Goal: Task Accomplishment & Management: Use online tool/utility

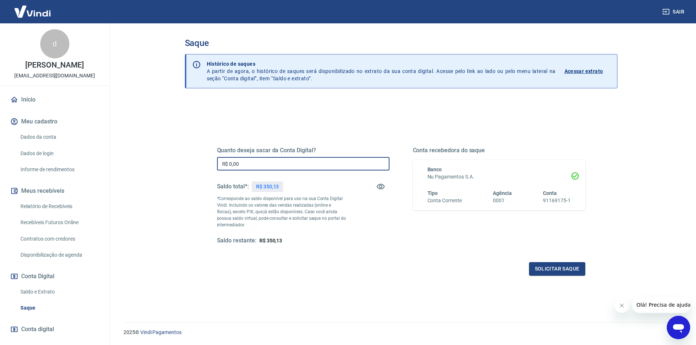
drag, startPoint x: 257, startPoint y: 160, endPoint x: 179, endPoint y: 156, distance: 78.0
click at [179, 156] on div "Saque Histórico de saques A partir de agora, o histórico de saques será disponi…" at bounding box center [401, 168] width 450 height 291
type input "R$ 350,13"
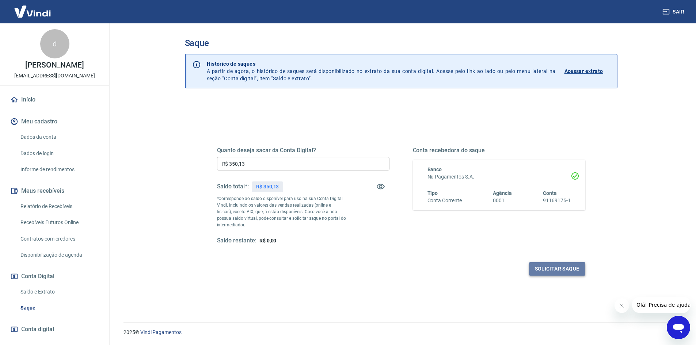
click at [560, 268] on button "Solicitar saque" at bounding box center [557, 269] width 56 height 14
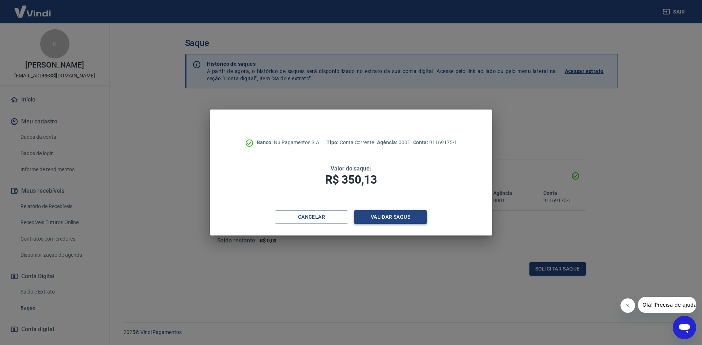
click at [390, 216] on button "Validar saque" at bounding box center [390, 218] width 73 height 14
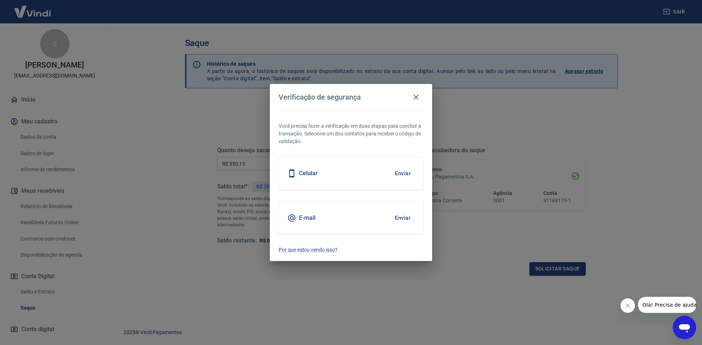
click at [405, 215] on button "Enviar" at bounding box center [403, 218] width 24 height 15
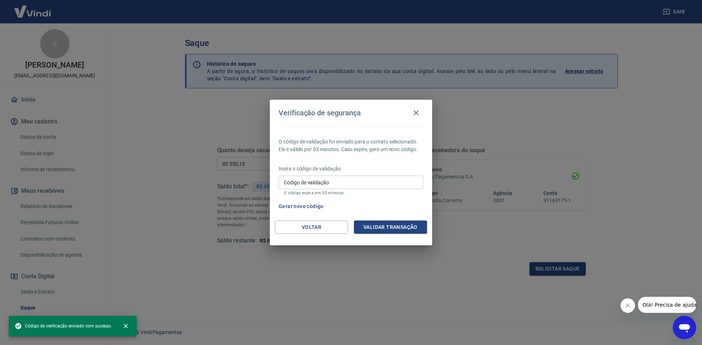
drag, startPoint x: 398, startPoint y: 181, endPoint x: 411, endPoint y: 209, distance: 30.9
click at [398, 181] on input "Código de validação" at bounding box center [350, 183] width 145 height 14
paste input "781122"
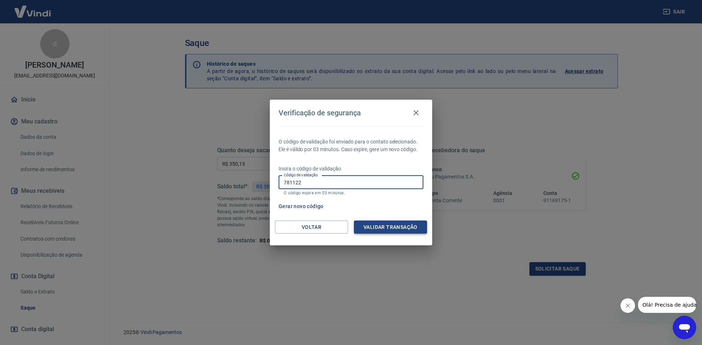
type input "781122"
click at [416, 229] on button "Validar transação" at bounding box center [390, 228] width 73 height 14
